Goal: Information Seeking & Learning: Learn about a topic

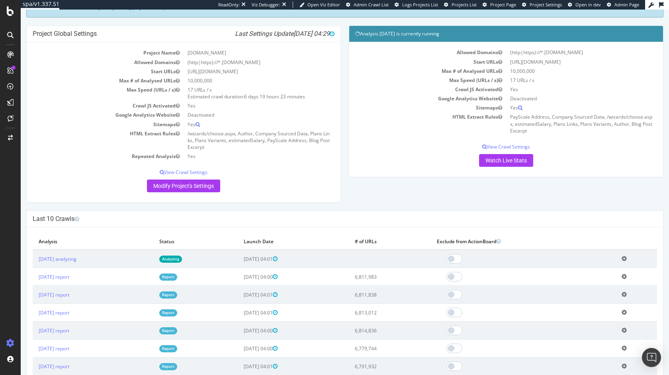
scroll to position [93, 0]
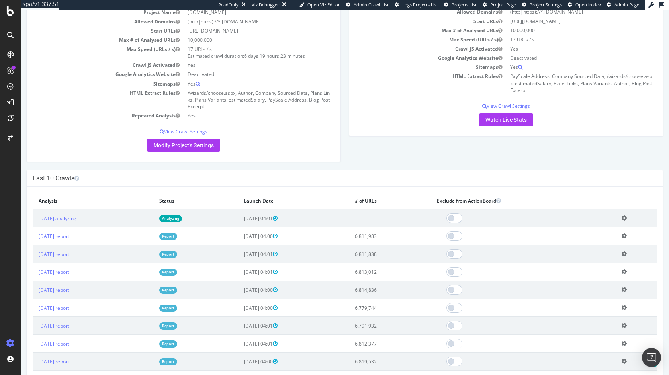
click at [81, 239] on td "2025 Sep. 12th report" at bounding box center [93, 236] width 121 height 18
click at [69, 236] on link "2025 Sep. 12th report" at bounding box center [54, 236] width 31 height 7
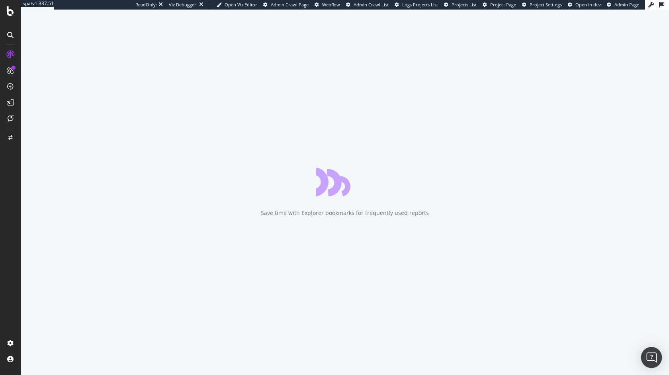
click at [653, 361] on img "Open Intercom Messenger" at bounding box center [651, 357] width 10 height 10
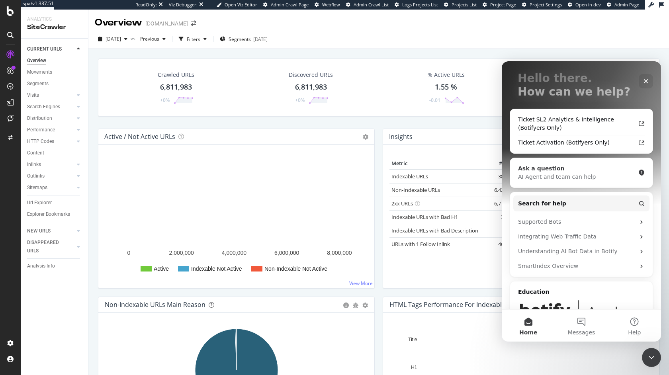
scroll to position [92, 0]
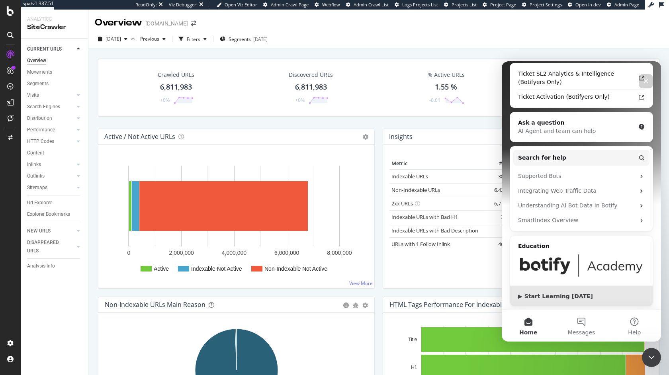
click at [557, 296] on div "▶ Start Learning Today" at bounding box center [581, 296] width 127 height 8
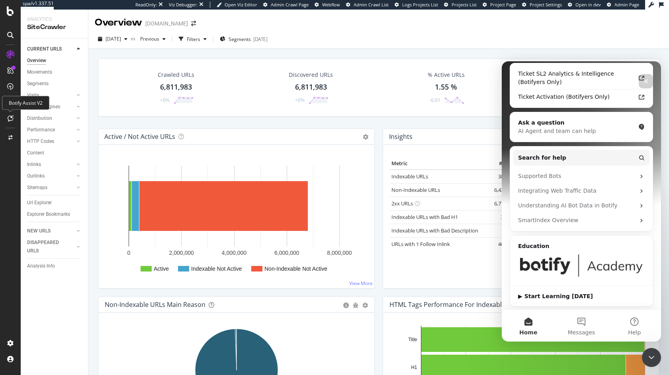
click at [9, 121] on div at bounding box center [10, 118] width 13 height 13
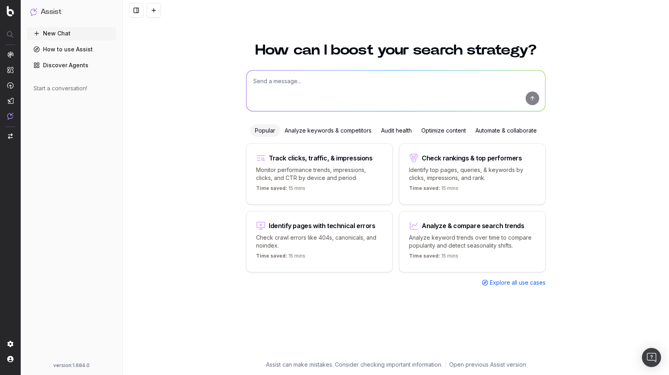
click at [162, 188] on div "How can I boost your search strategy? Popular Analyze keywords & competitors Au…" at bounding box center [396, 203] width 546 height 341
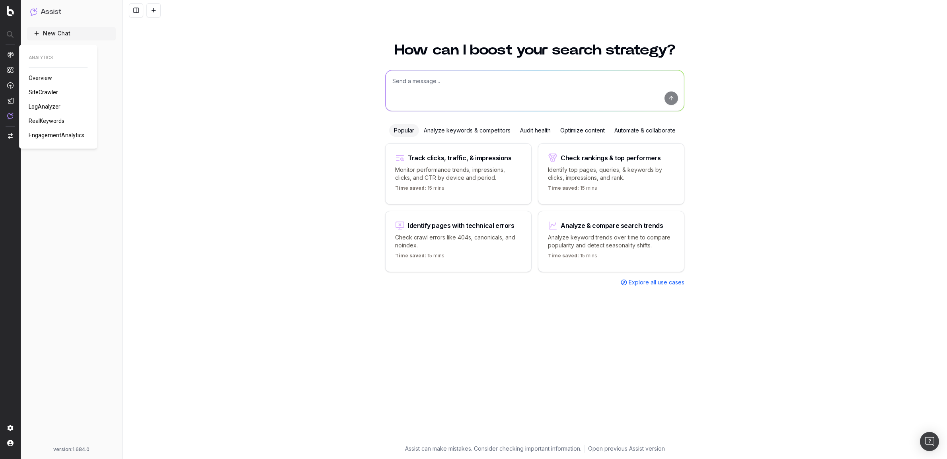
click at [49, 104] on span "LogAnalyzer" at bounding box center [45, 106] width 32 height 6
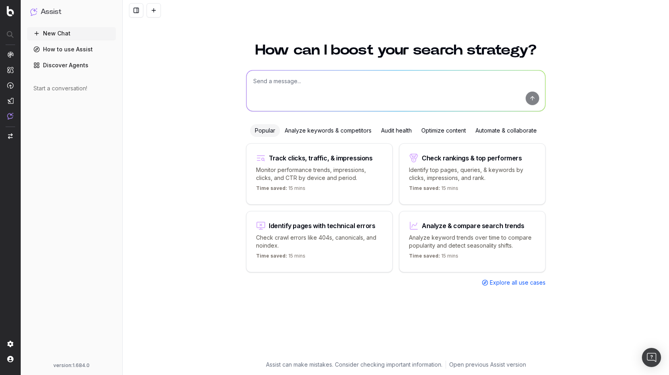
click at [436, 131] on div "Optimize content" at bounding box center [443, 130] width 54 height 13
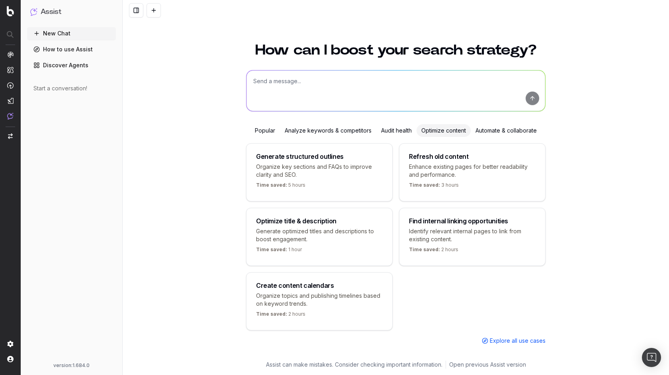
scroll to position [0, 0]
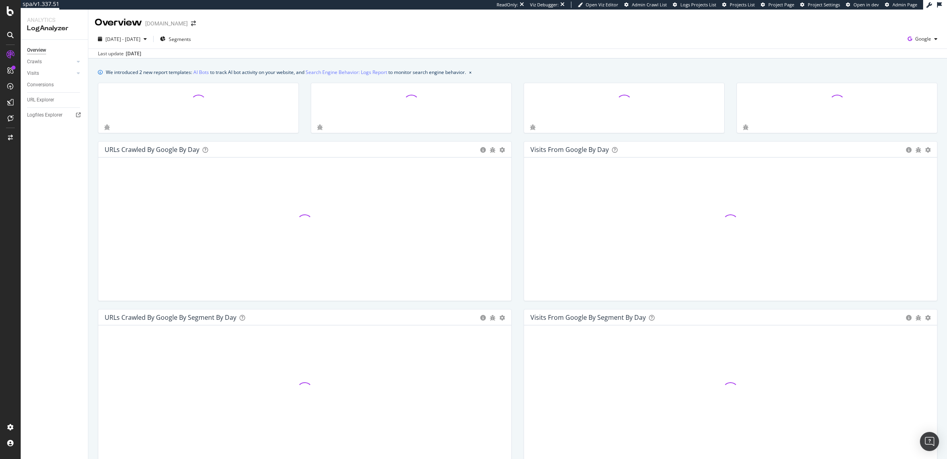
click at [508, 65] on div "We introduced 2 new report templates: AI Bots to track AI bot activity on your …" at bounding box center [517, 366] width 859 height 614
